Goal: Transaction & Acquisition: Purchase product/service

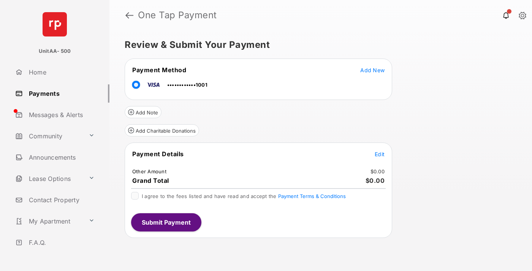
click at [380, 154] on span "Edit" at bounding box center [380, 154] width 10 height 6
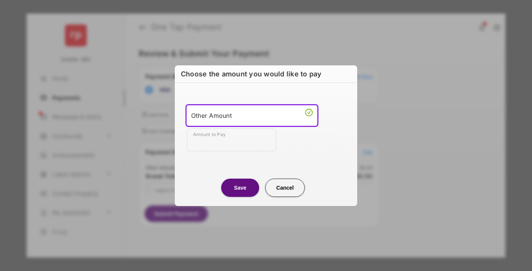
click at [252, 115] on div "Other Amount" at bounding box center [252, 115] width 122 height 11
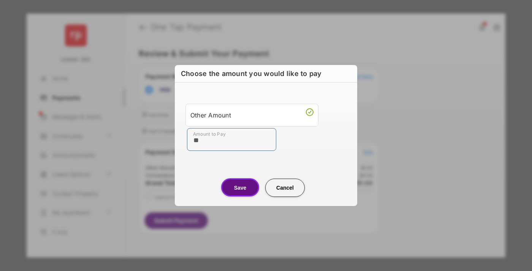
type input "**"
click at [240, 187] on button "Save" at bounding box center [240, 187] width 38 height 18
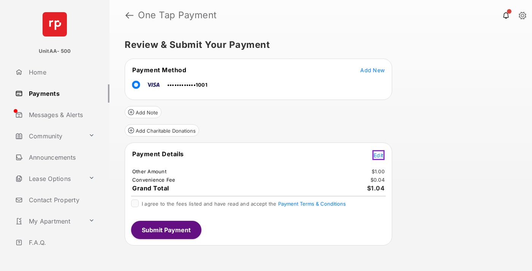
click at [380, 154] on span "Edit" at bounding box center [379, 155] width 10 height 6
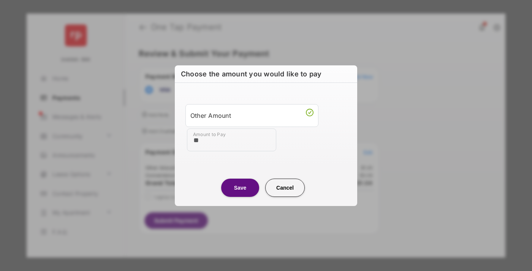
click at [240, 187] on button "Save" at bounding box center [240, 188] width 38 height 18
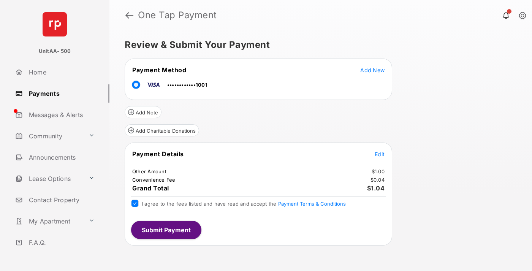
click at [166, 230] on button "Submit Payment" at bounding box center [166, 230] width 70 height 18
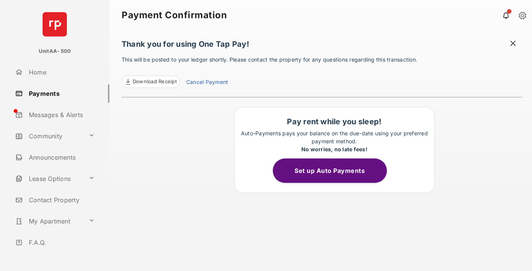
click at [59, 93] on link "Payments" at bounding box center [60, 93] width 97 height 18
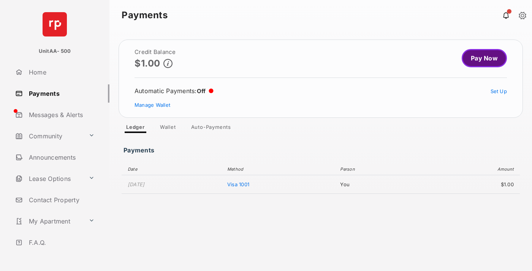
click at [481, 58] on link "Pay Now" at bounding box center [484, 58] width 45 height 18
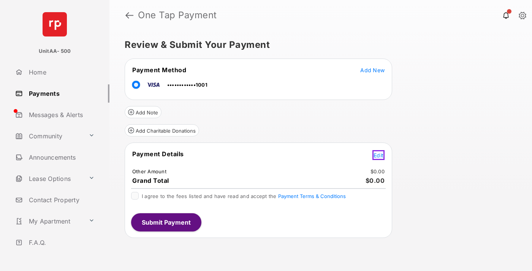
click at [380, 154] on span "Edit" at bounding box center [379, 155] width 10 height 6
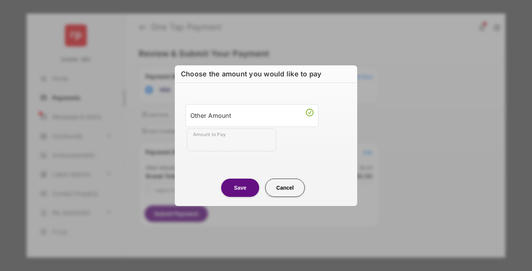
click at [252, 115] on div "Other Amount" at bounding box center [251, 115] width 123 height 13
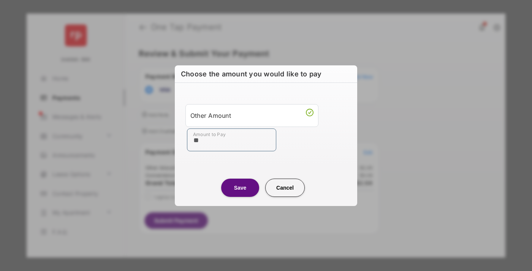
type input "**"
click at [240, 187] on button "Save" at bounding box center [240, 188] width 38 height 18
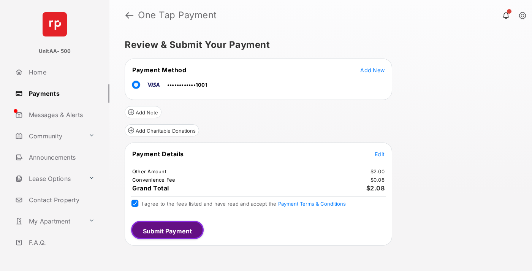
click at [166, 230] on button "Submit Payment" at bounding box center [167, 230] width 73 height 18
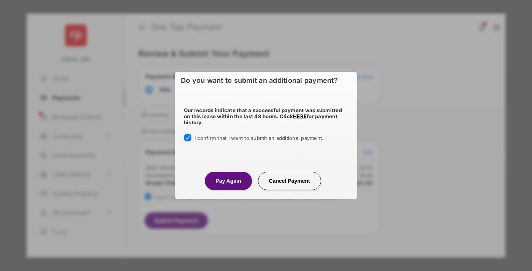
click at [228, 181] on button "Pay Again" at bounding box center [228, 181] width 47 height 18
